Goal: Complete application form

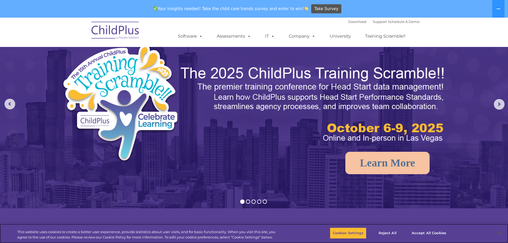
scroll to position [1, 0]
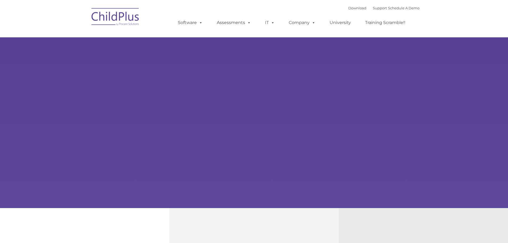
type input ""
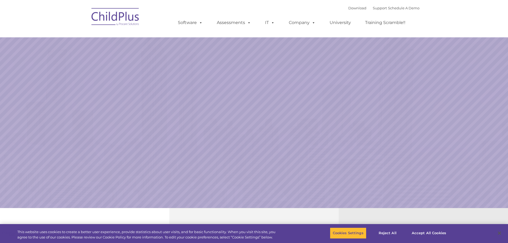
select select "MEDIUM"
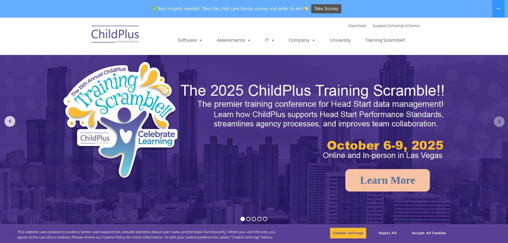
click at [500, 119] on rs-arrow at bounding box center [498, 121] width 11 height 11
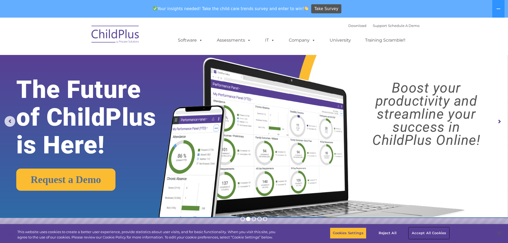
click at [422, 237] on button "Accept All Cookies" at bounding box center [428, 232] width 40 height 11
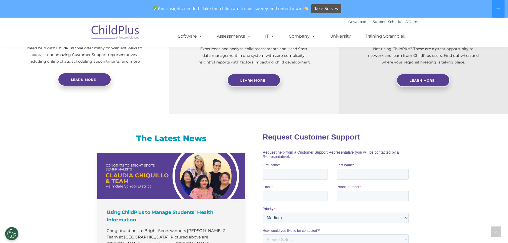
scroll to position [255, 0]
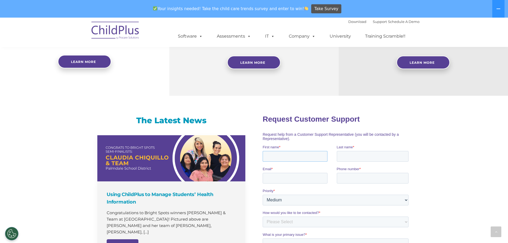
click at [289, 156] on input "First name *" at bounding box center [294, 156] width 65 height 11
type input "[PERSON_NAME]"
click at [347, 157] on input "Last name *" at bounding box center [373, 156] width 72 height 11
type input "[PERSON_NAME]"
click at [302, 177] on input "Email *" at bounding box center [294, 177] width 65 height 11
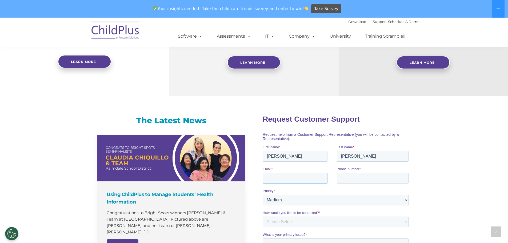
type input "[PERSON_NAME][EMAIL_ADDRESS][PERSON_NAME][PERSON_NAME][DOMAIN_NAME]"
click at [343, 180] on input "Phone number *" at bounding box center [373, 177] width 72 height 11
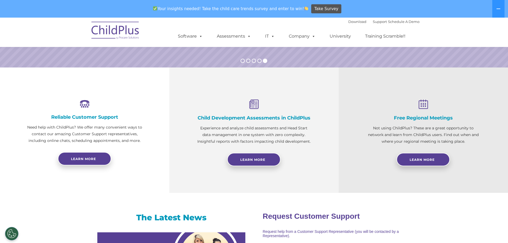
scroll to position [156, 0]
